Goal: Navigation & Orientation: Find specific page/section

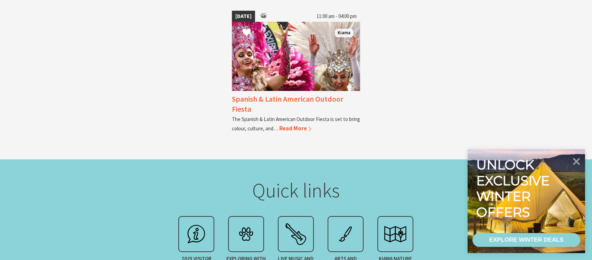
scroll to position [829, 0]
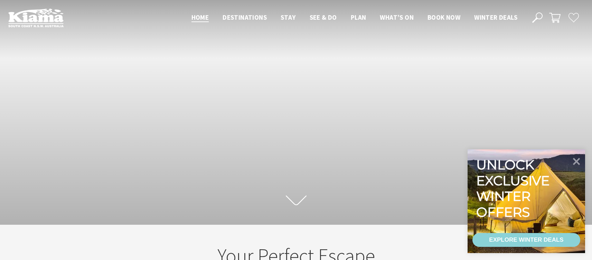
scroll to position [115, 597]
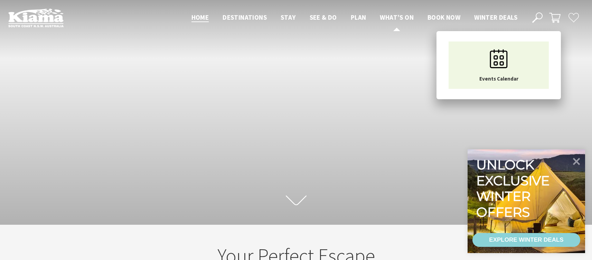
click at [393, 16] on span "What’s On" at bounding box center [397, 17] width 34 height 8
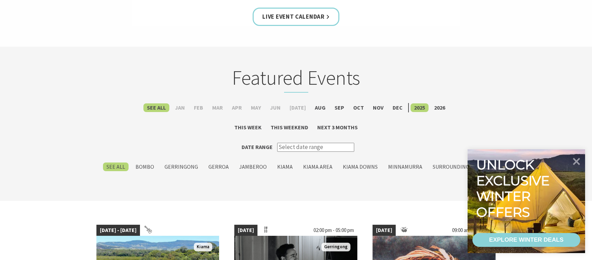
scroll to position [406, 0]
